Goal: Task Accomplishment & Management: Manage account settings

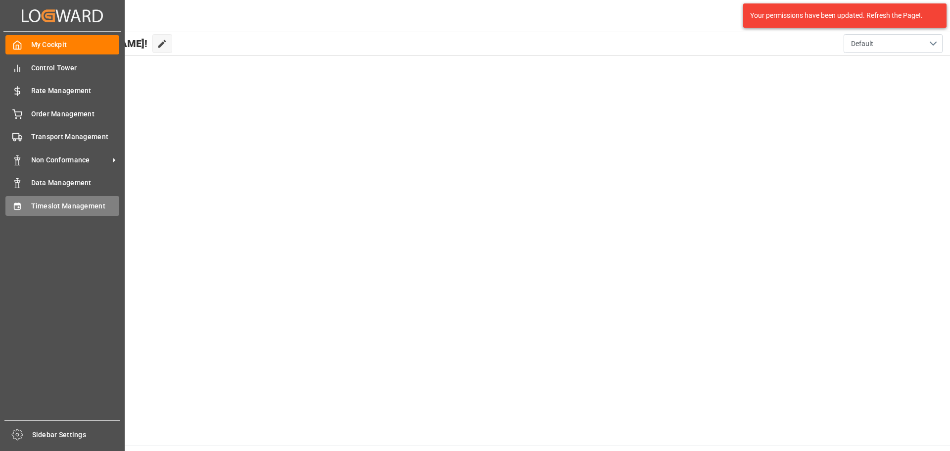
click at [40, 206] on span "Timeslot Management" at bounding box center [75, 206] width 89 height 10
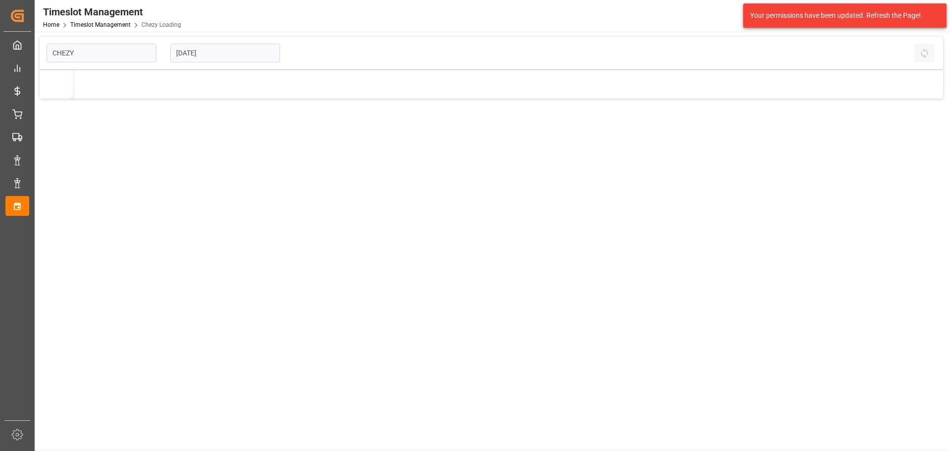
type input "Chezy Loading"
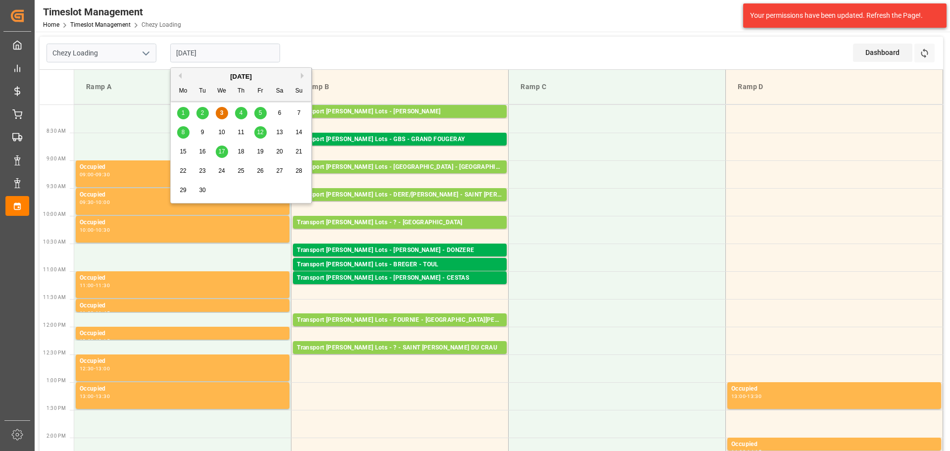
click at [210, 46] on input "[DATE]" at bounding box center [225, 53] width 110 height 19
click at [240, 115] on span "4" at bounding box center [240, 112] width 3 height 7
type input "[DATE]"
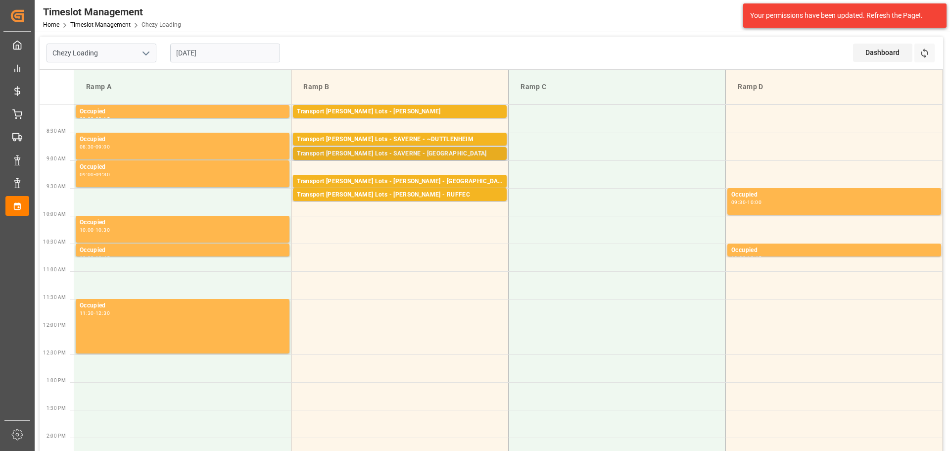
click at [414, 152] on div "Transport [PERSON_NAME] Lots - SAVERNE - [GEOGRAPHIC_DATA]" at bounding box center [400, 154] width 206 height 10
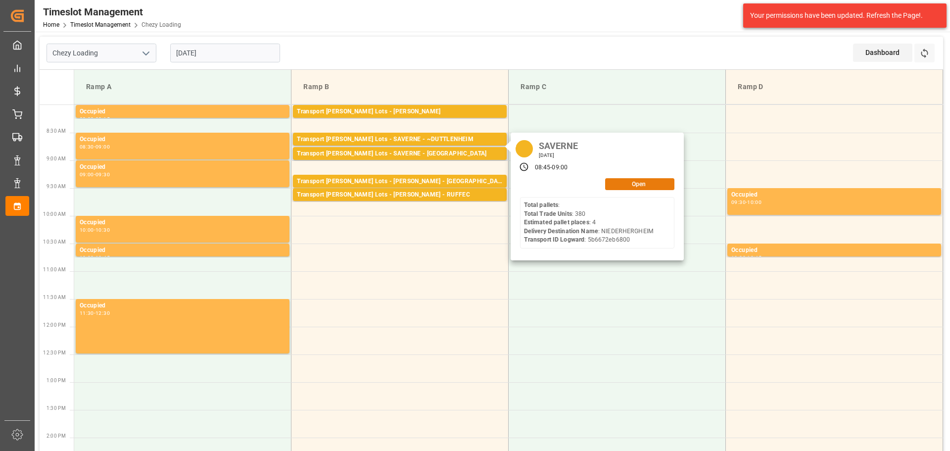
click at [647, 179] on button "Open" at bounding box center [639, 184] width 69 height 12
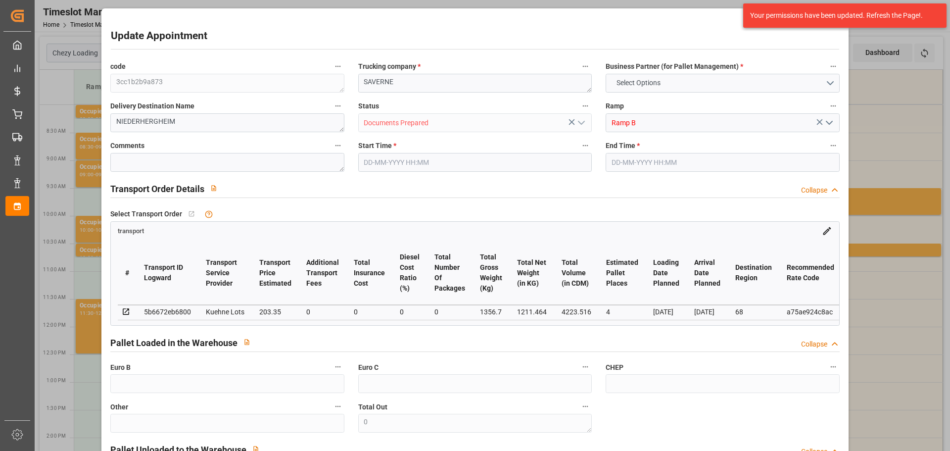
type input "4"
type input "203.35"
type input "0"
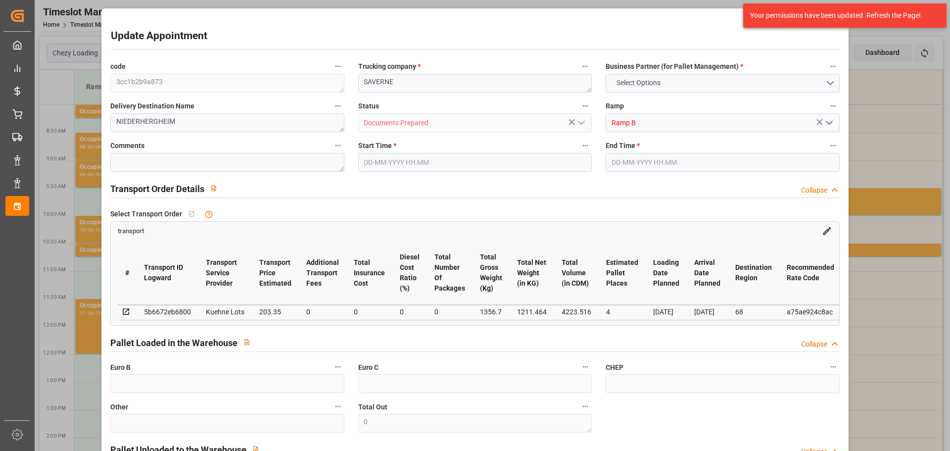
type input "203.35"
type input "0"
type input "1211.464"
type input "1678.7"
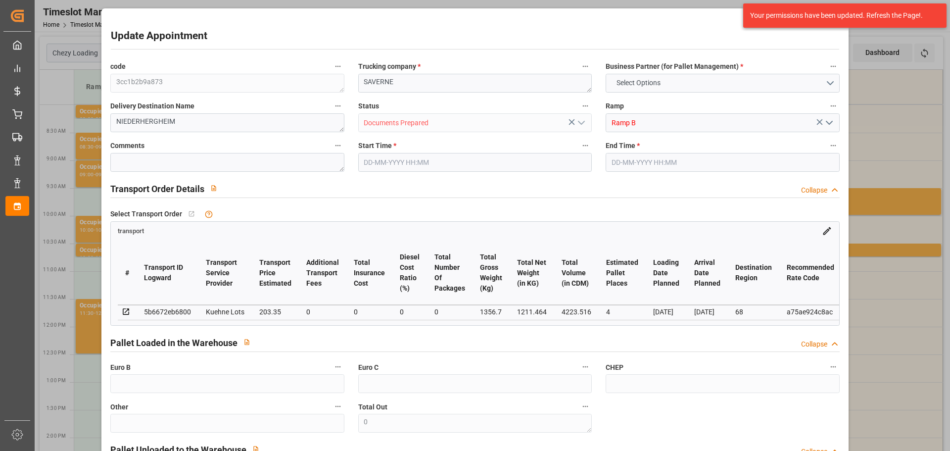
type input "4223.516"
type input "68"
type input "0"
type input "380"
type input "14"
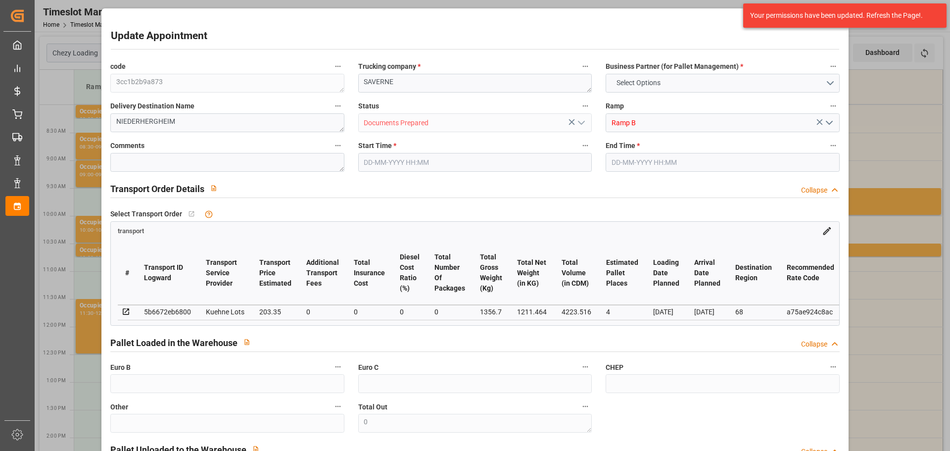
type input "101"
type input "1356.7"
type input "0"
type input "4710.8598"
type input "0"
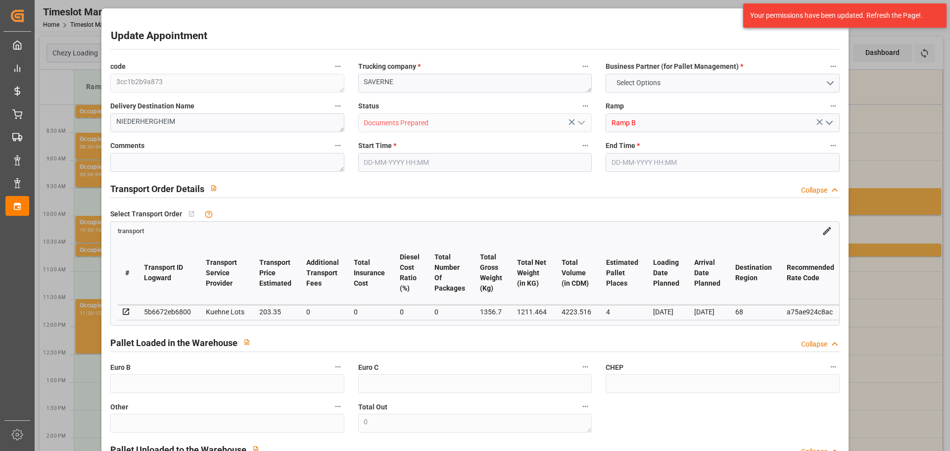
type input "0"
type input "21"
type input "35"
type input "[DATE] 08:45"
type input "[DATE] 09:00"
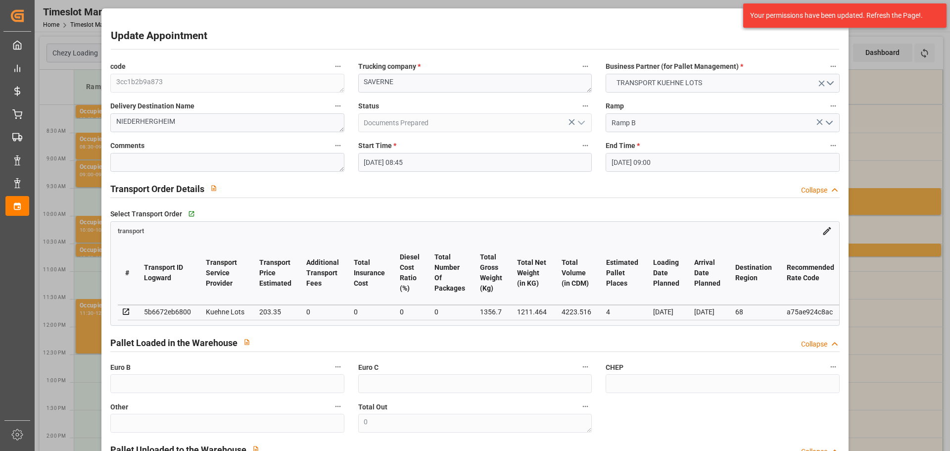
type input "[DATE] 13:39"
type input "[DATE] 11:23"
type input "[DATE]"
click at [882, 15] on div "Your permissions have been updated. Refresh the Page!." at bounding box center [841, 15] width 182 height 10
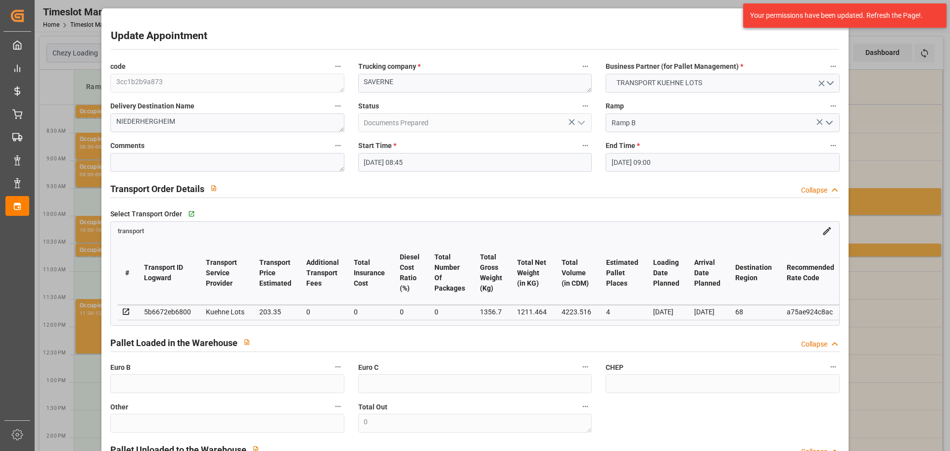
click at [888, 124] on div "Update Appointment code 3cc1b2b9a873 Trucking company * SAVERNE Business Partne…" at bounding box center [475, 225] width 950 height 451
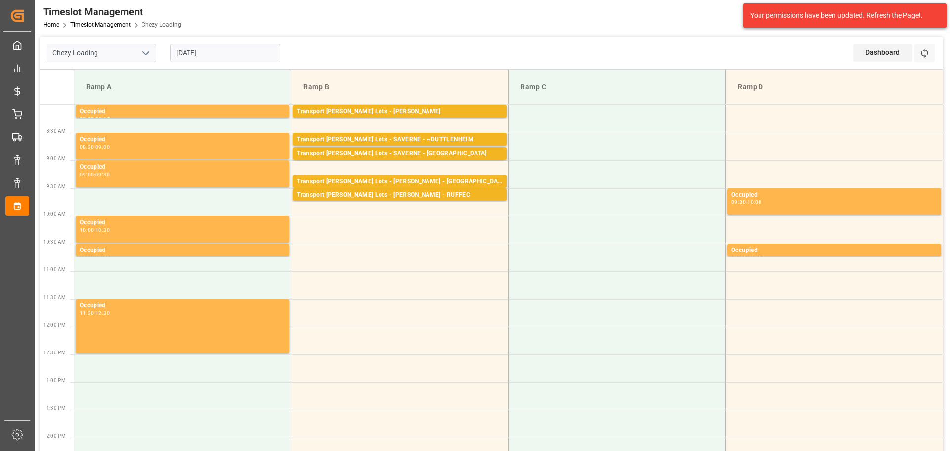
click at [208, 57] on input "[DATE]" at bounding box center [225, 53] width 110 height 19
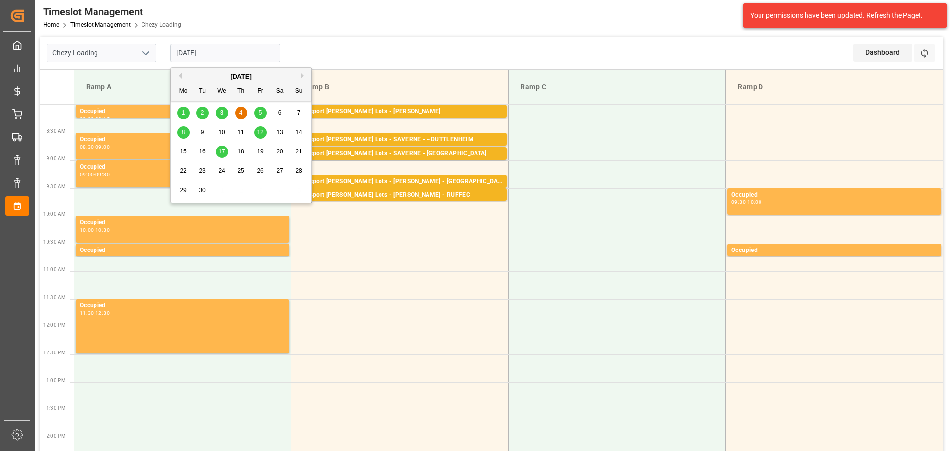
click at [220, 114] on span "3" at bounding box center [221, 112] width 3 height 7
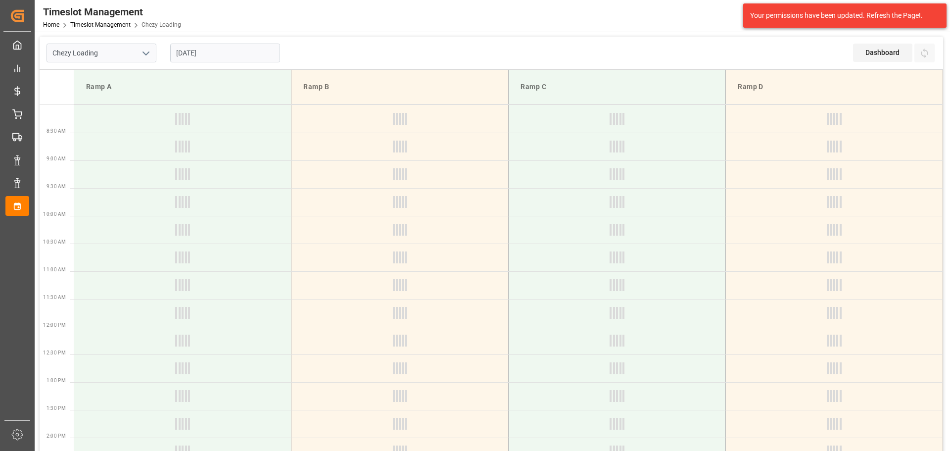
type input "[DATE]"
